Goal: Task Accomplishment & Management: Manage account settings

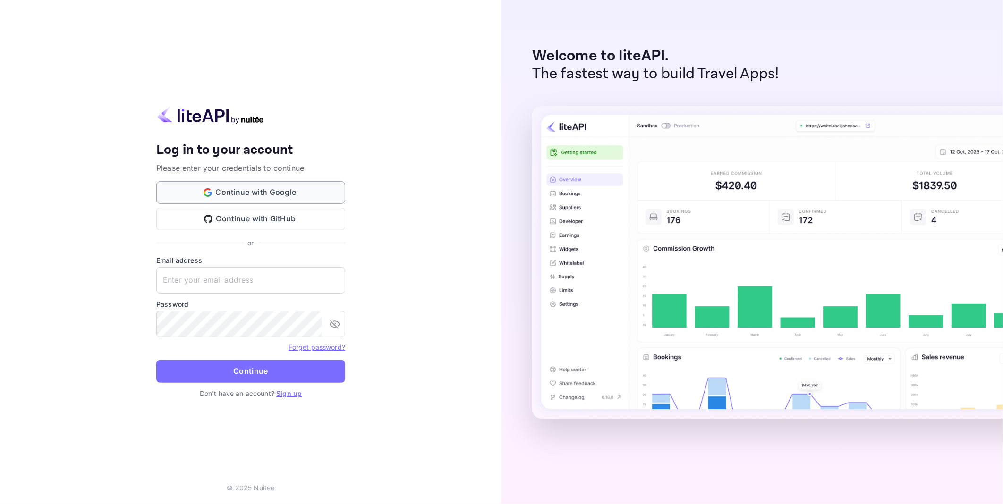
click at [307, 188] on button "Continue with Google" at bounding box center [250, 192] width 189 height 23
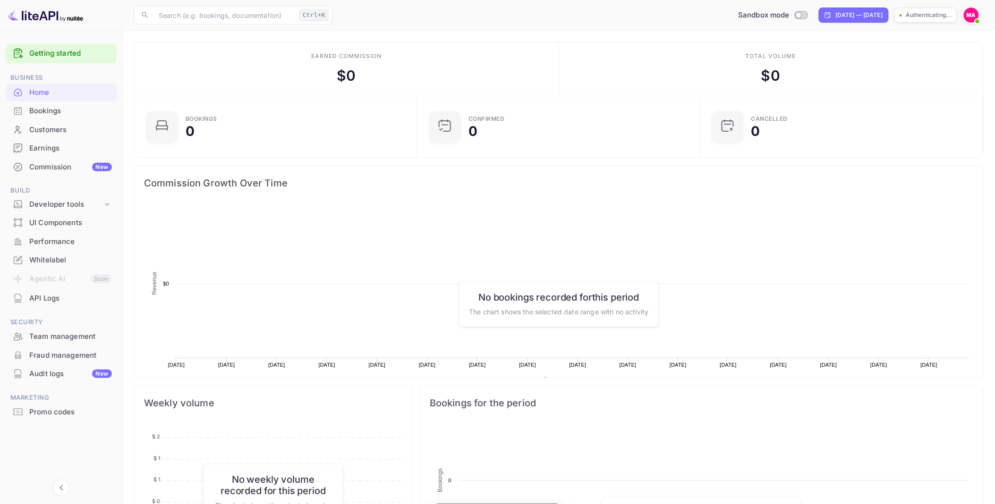
scroll to position [145, 270]
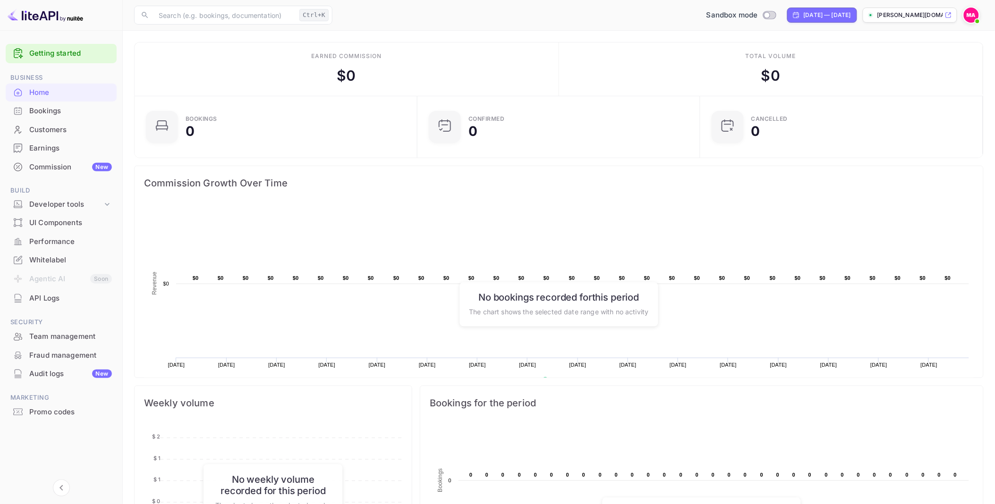
click at [52, 293] on div "API Logs" at bounding box center [70, 298] width 83 height 11
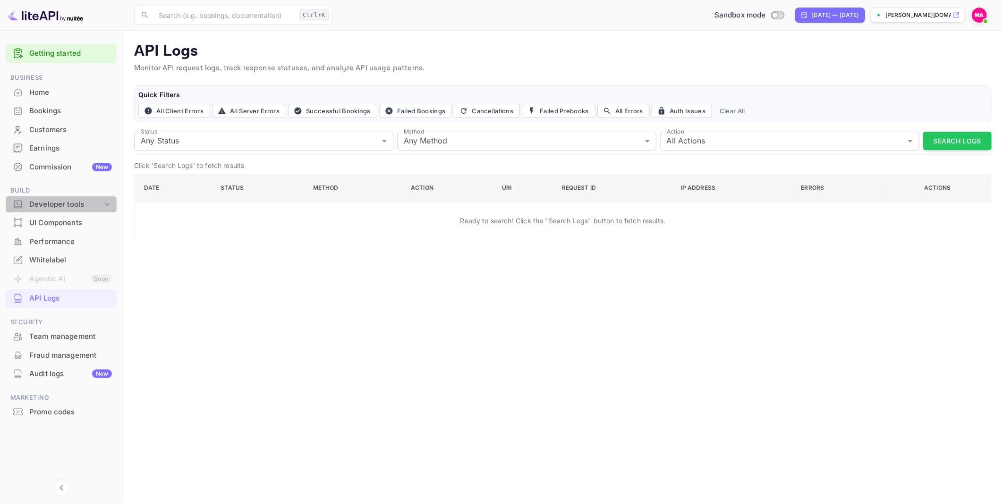
click at [63, 200] on div "Developer tools" at bounding box center [65, 204] width 73 height 11
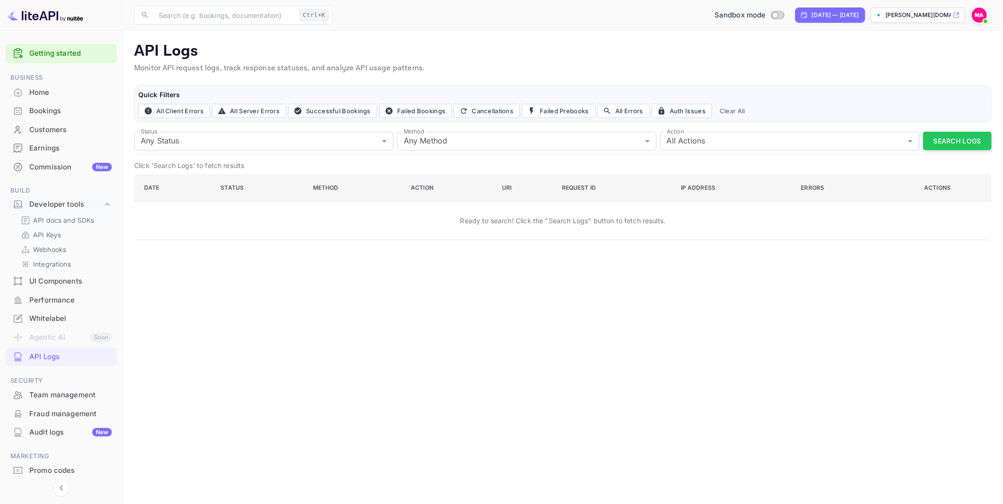
click at [65, 227] on div "API docs and SDKs API Keys Webhooks Integrations" at bounding box center [61, 242] width 111 height 58
click at [61, 232] on link "API Keys" at bounding box center [65, 235] width 88 height 10
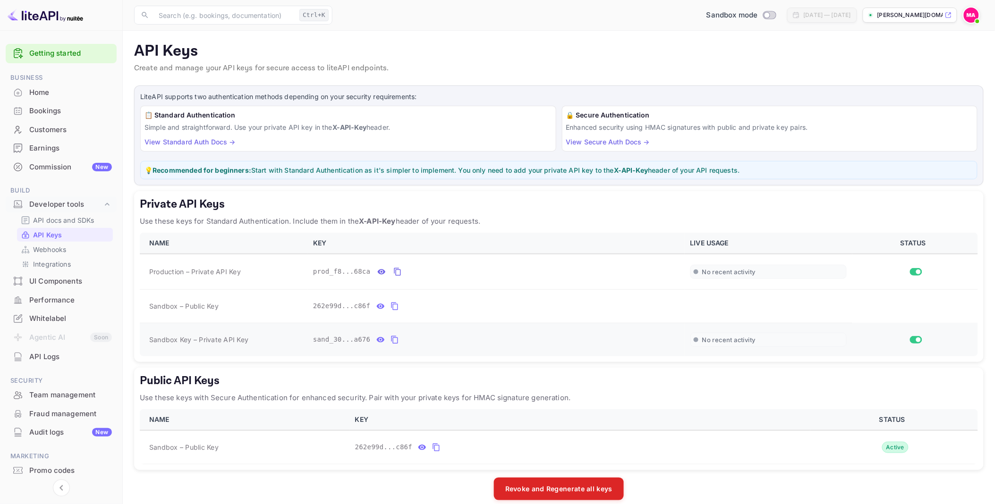
click at [918, 339] on input "Switch" at bounding box center [918, 340] width 17 height 6
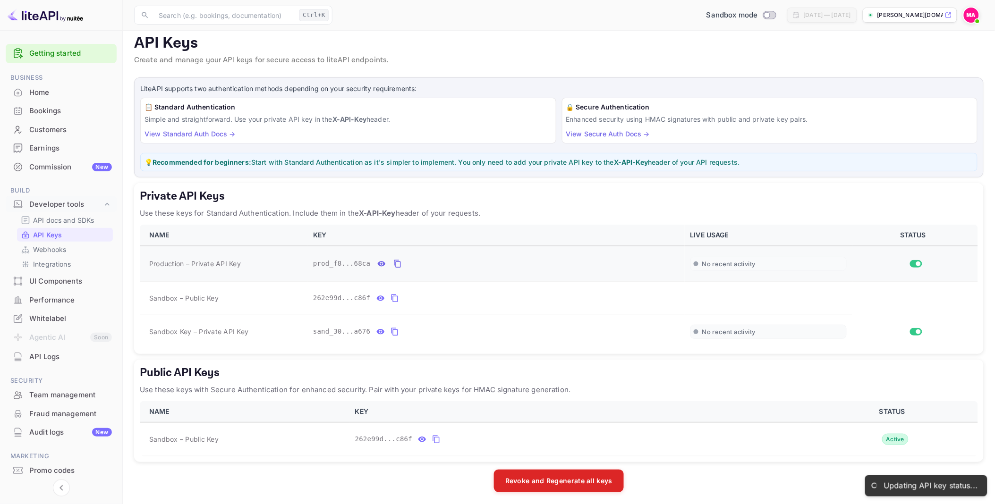
scroll to position [10, 0]
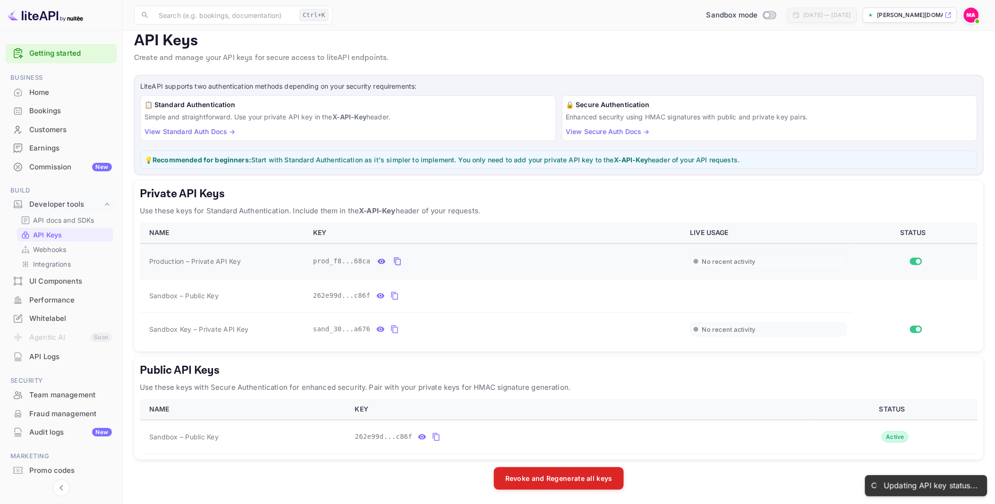
checkbox input "false"
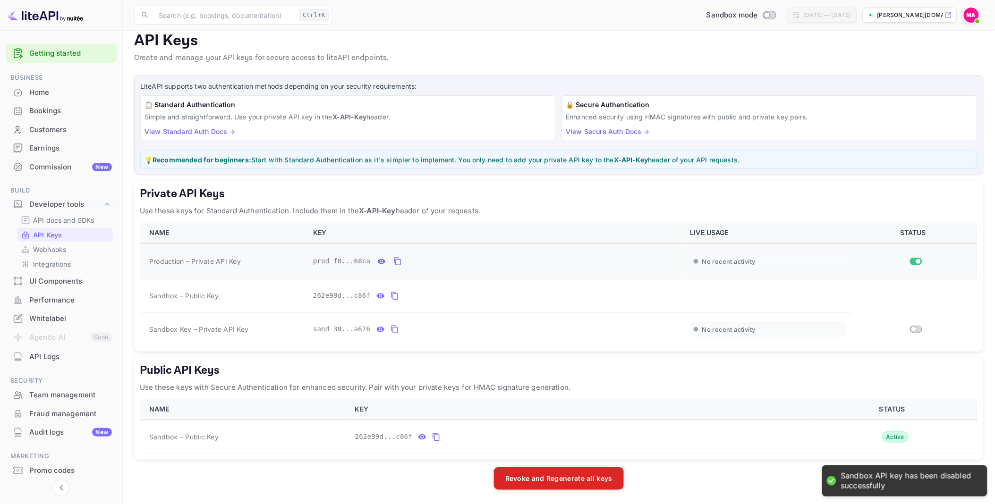
click at [917, 263] on input "Switch" at bounding box center [918, 262] width 17 height 6
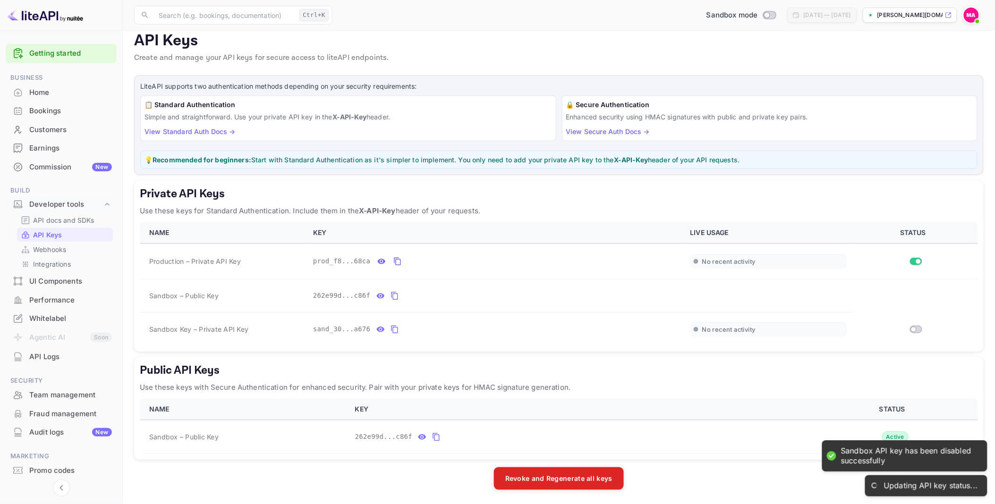
checkbox input "false"
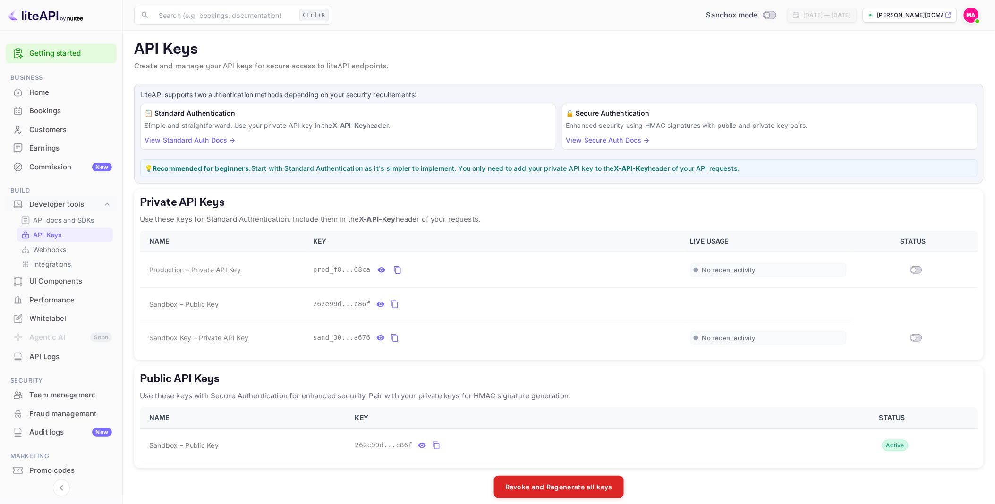
scroll to position [0, 0]
click at [30, 16] on img at bounding box center [46, 15] width 76 height 15
click at [64, 17] on img at bounding box center [46, 15] width 76 height 15
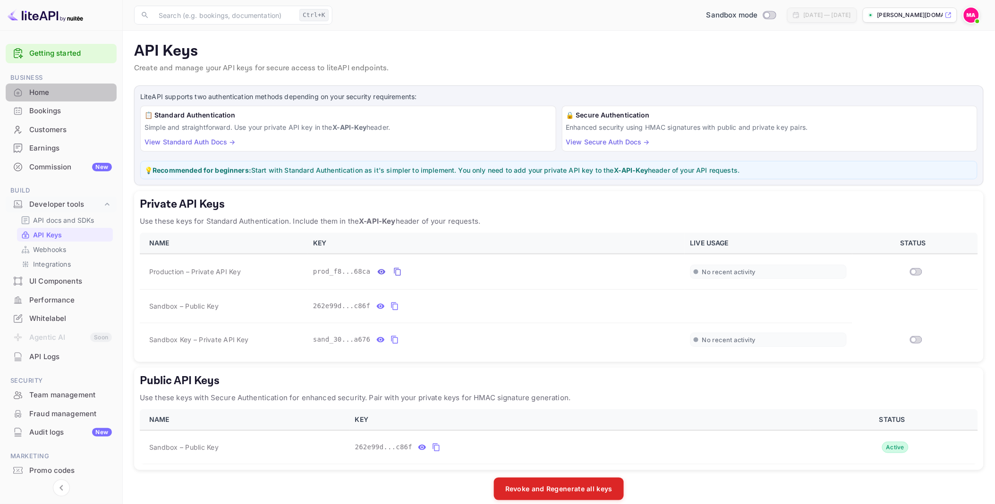
click at [45, 92] on div "Home" at bounding box center [70, 92] width 83 height 11
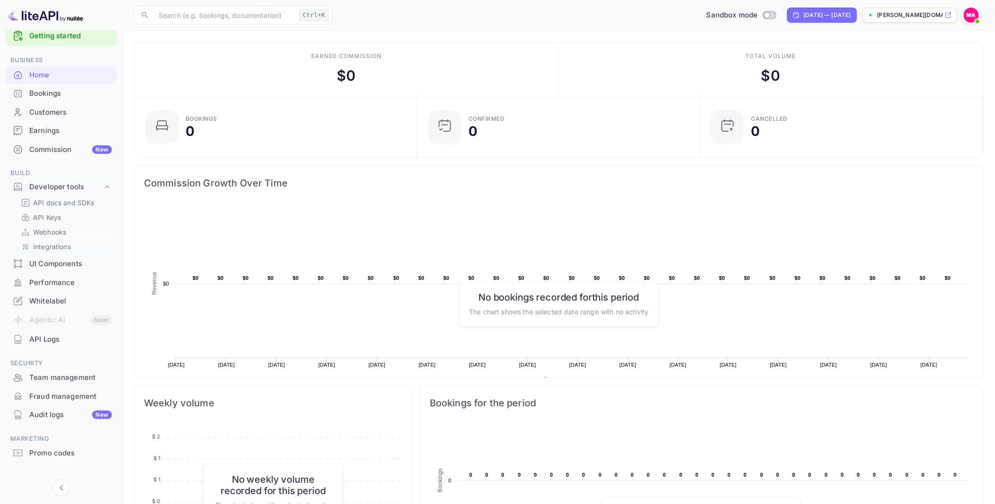
scroll to position [27, 0]
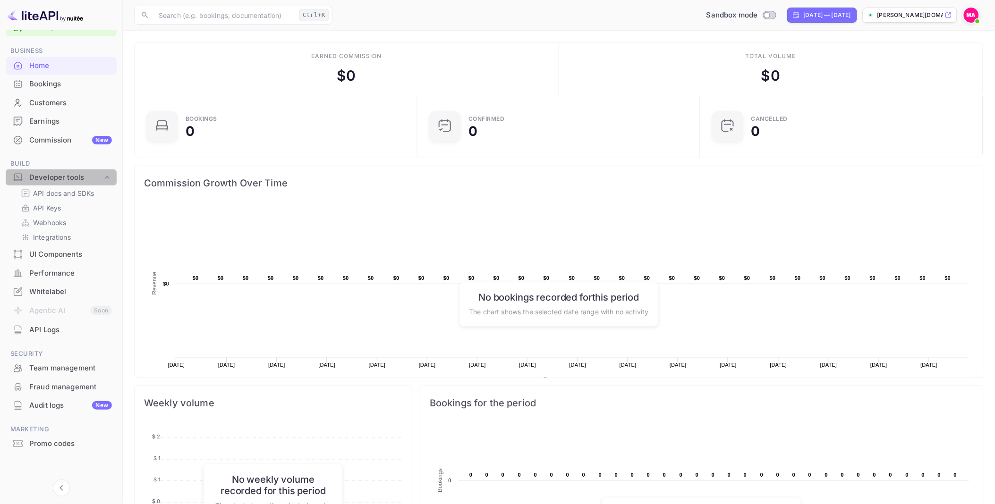
click at [94, 177] on div "Developer tools" at bounding box center [65, 177] width 73 height 11
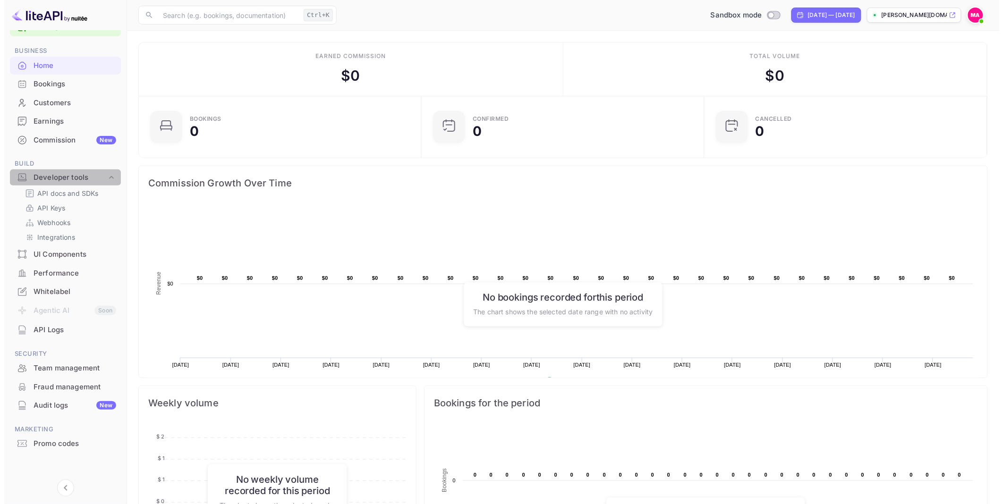
scroll to position [0, 0]
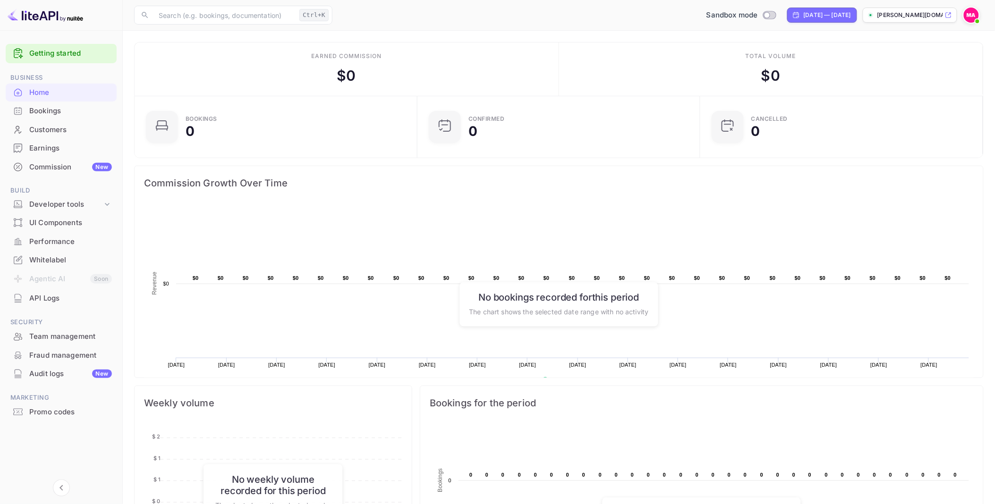
click at [71, 216] on div "UI Components" at bounding box center [61, 223] width 111 height 18
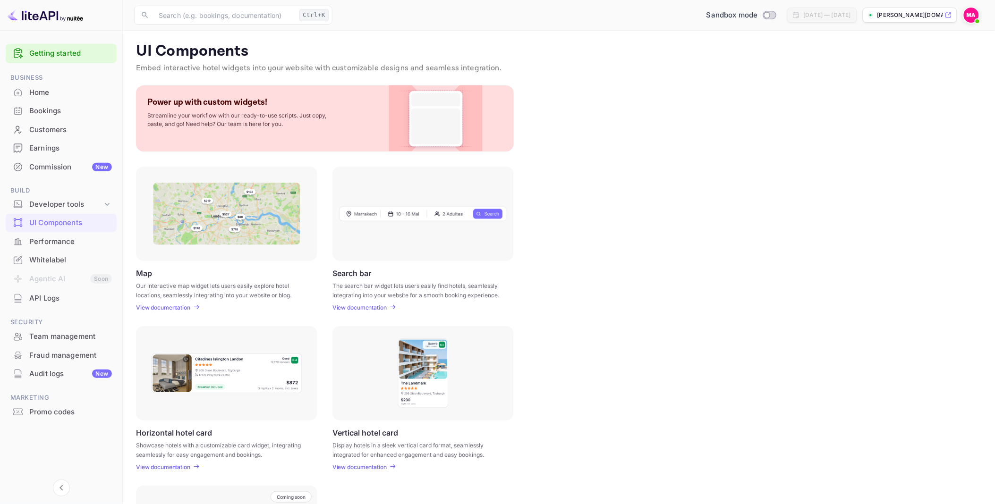
click at [55, 257] on div "Whitelabel" at bounding box center [70, 260] width 83 height 11
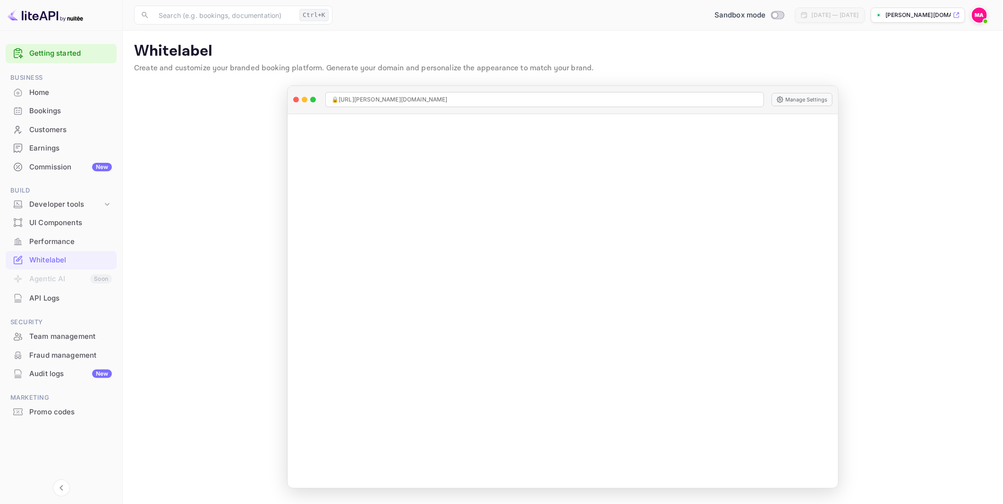
click at [953, 15] on icon at bounding box center [956, 15] width 7 height 7
